Goal: Information Seeking & Learning: Understand process/instructions

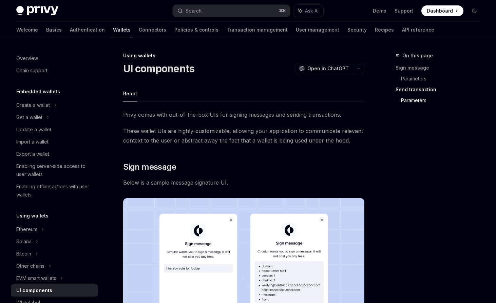
scroll to position [1101, 0]
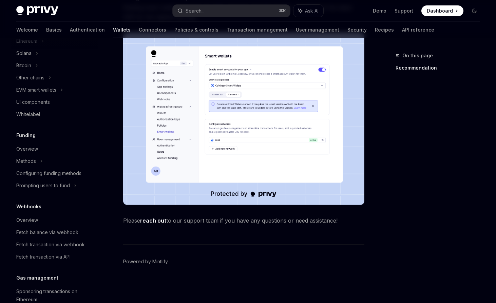
scroll to position [171, 0]
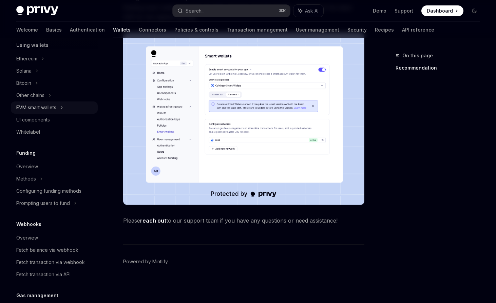
click at [59, 107] on div "EVM smart wallets" at bounding box center [54, 107] width 87 height 12
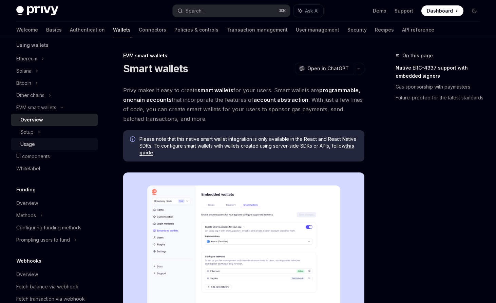
click at [44, 146] on div "Usage" at bounding box center [56, 144] width 73 height 8
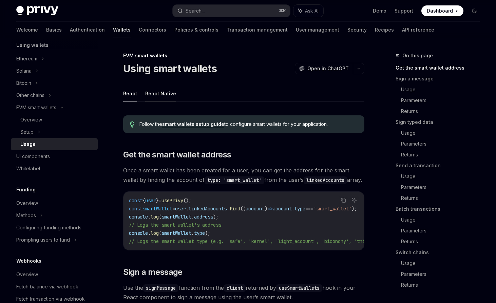
click at [165, 92] on button "React Native" at bounding box center [160, 93] width 31 height 16
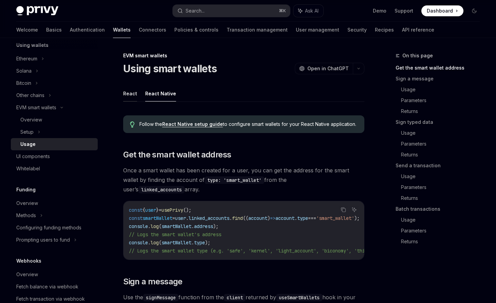
click at [134, 93] on button "React" at bounding box center [130, 93] width 14 height 16
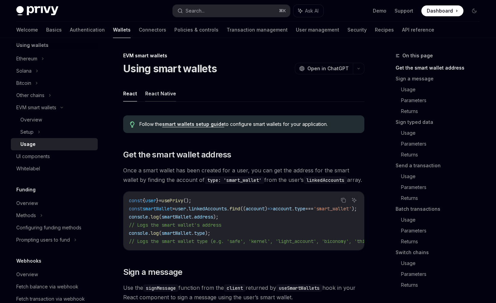
click at [155, 88] on button "React Native" at bounding box center [160, 93] width 31 height 16
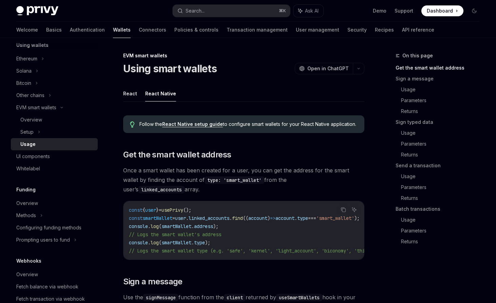
click at [209, 123] on link "React Native setup guide" at bounding box center [192, 124] width 61 height 6
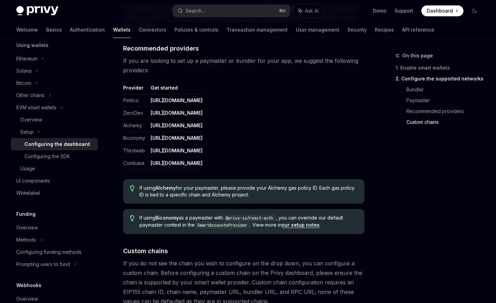
scroll to position [900, 0]
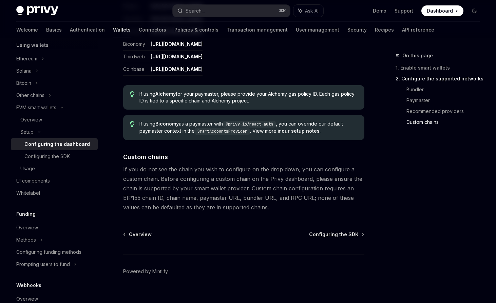
click at [332, 231] on div "Overview Configuring the SDK Powered by Mintlify" at bounding box center [243, 272] width 241 height 82
click at [332, 231] on span "Configuring the SDK" at bounding box center [334, 234] width 50 height 7
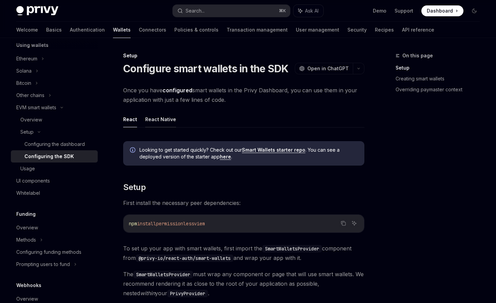
click at [159, 121] on button "React Native" at bounding box center [160, 119] width 31 height 16
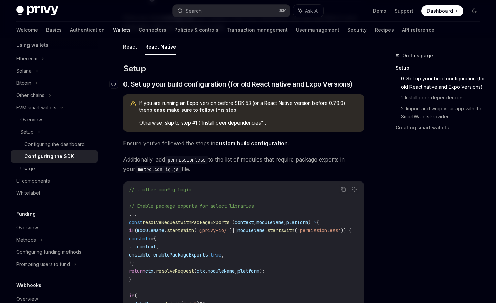
scroll to position [52, 0]
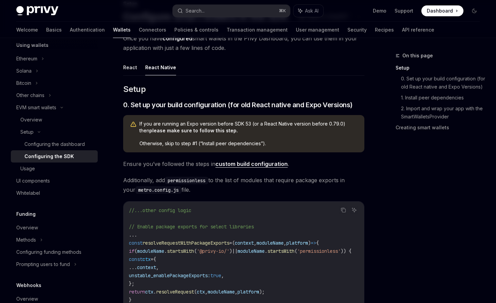
click at [186, 126] on span "If you are running an Expo version before SDK 53 (or a React Native version bef…" at bounding box center [248, 127] width 218 height 14
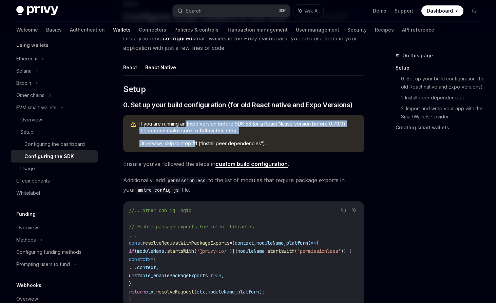
drag, startPoint x: 186, startPoint y: 126, endPoint x: 192, endPoint y: 146, distance: 20.7
click at [192, 146] on div "If you are running an Expo version before SDK 53 (or a React Native version bef…" at bounding box center [248, 133] width 218 height 26
click at [192, 146] on span "Otherwise, skip to step #1 (“Install peer dependencies”)." at bounding box center [248, 143] width 218 height 7
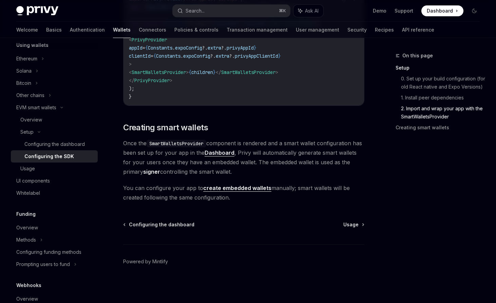
scroll to position [0, 0]
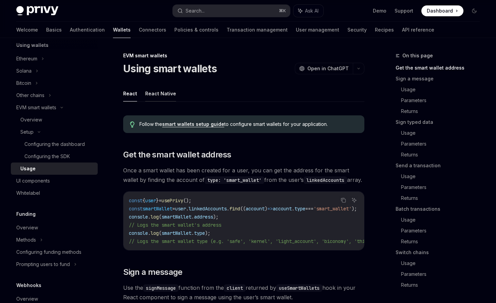
click at [168, 92] on button "React Native" at bounding box center [160, 93] width 31 height 16
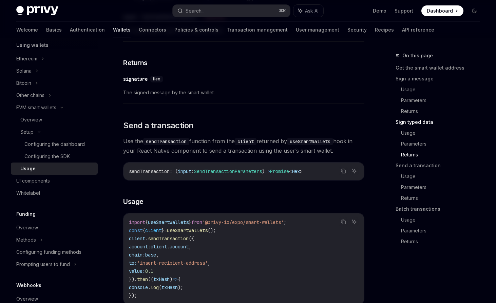
scroll to position [909, 0]
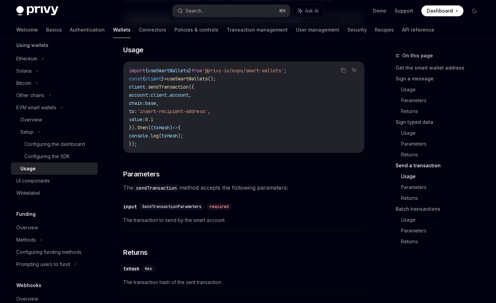
drag, startPoint x: 167, startPoint y: 99, endPoint x: 170, endPoint y: 138, distance: 38.4
click at [170, 138] on code "import { useSmartWallets } from '@privy-io/expo/smart-wallets' ; const { client…" at bounding box center [244, 106] width 230 height 81
click at [173, 137] on code "import { useSmartWallets } from '@privy-io/expo/smart-wallets' ; const { client…" at bounding box center [244, 106] width 230 height 81
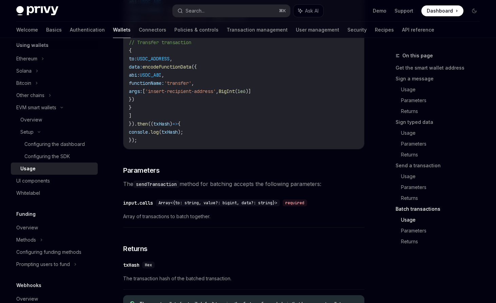
scroll to position [1511, 0]
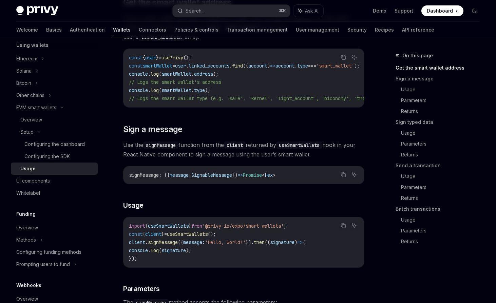
type textarea "*"
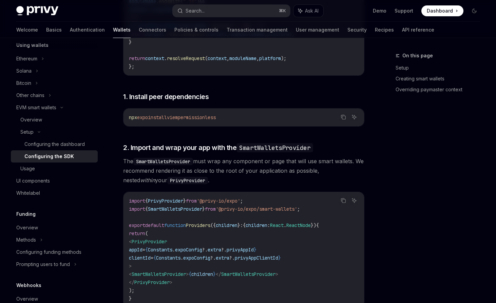
scroll to position [406, 0]
